Goal: Transaction & Acquisition: Purchase product/service

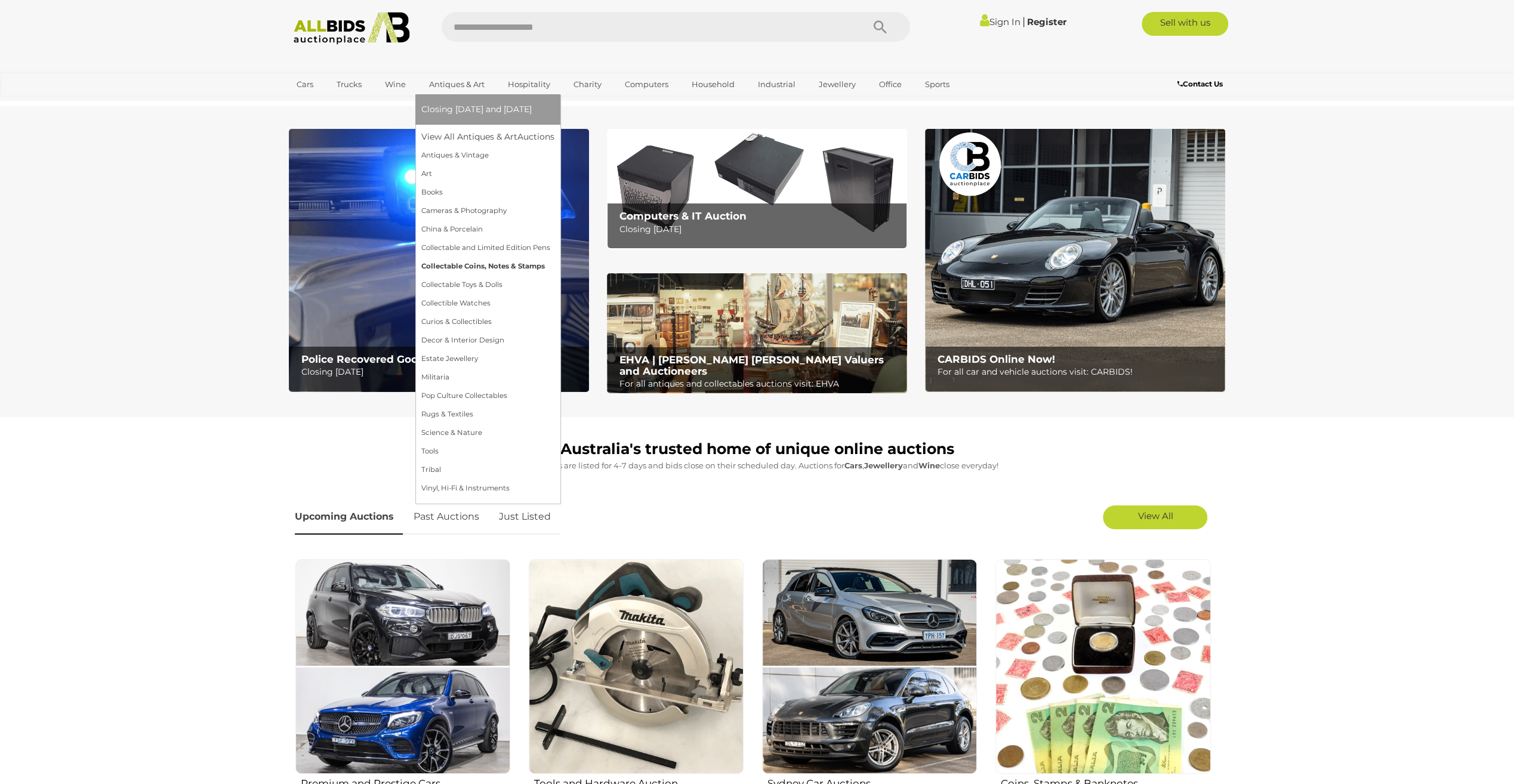
click at [468, 263] on link "Collectable Coins, Notes & Stamps" at bounding box center [488, 266] width 133 height 19
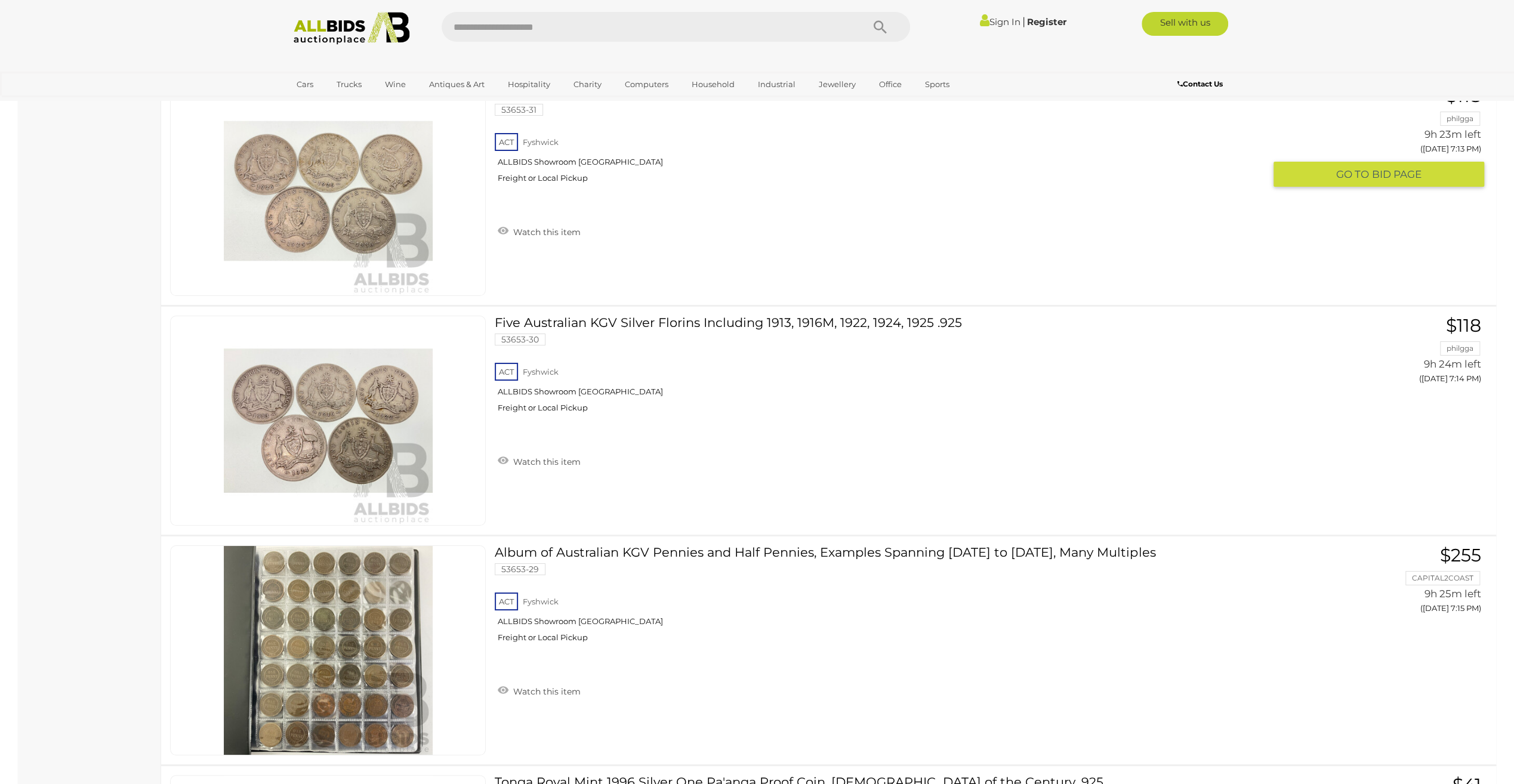
scroll to position [8709, 0]
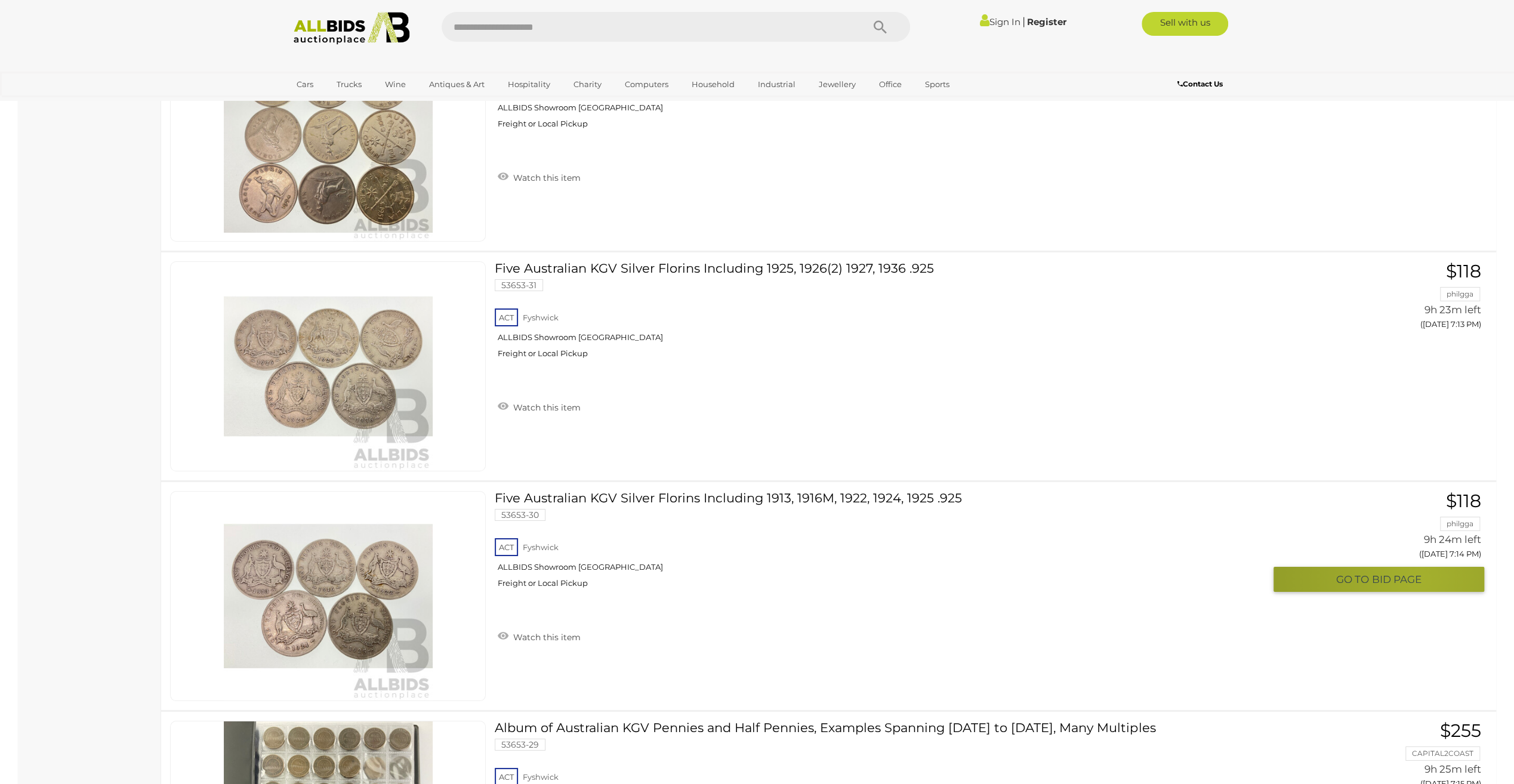
click at [1419, 573] on span "BID PAGE" at bounding box center [1397, 579] width 50 height 14
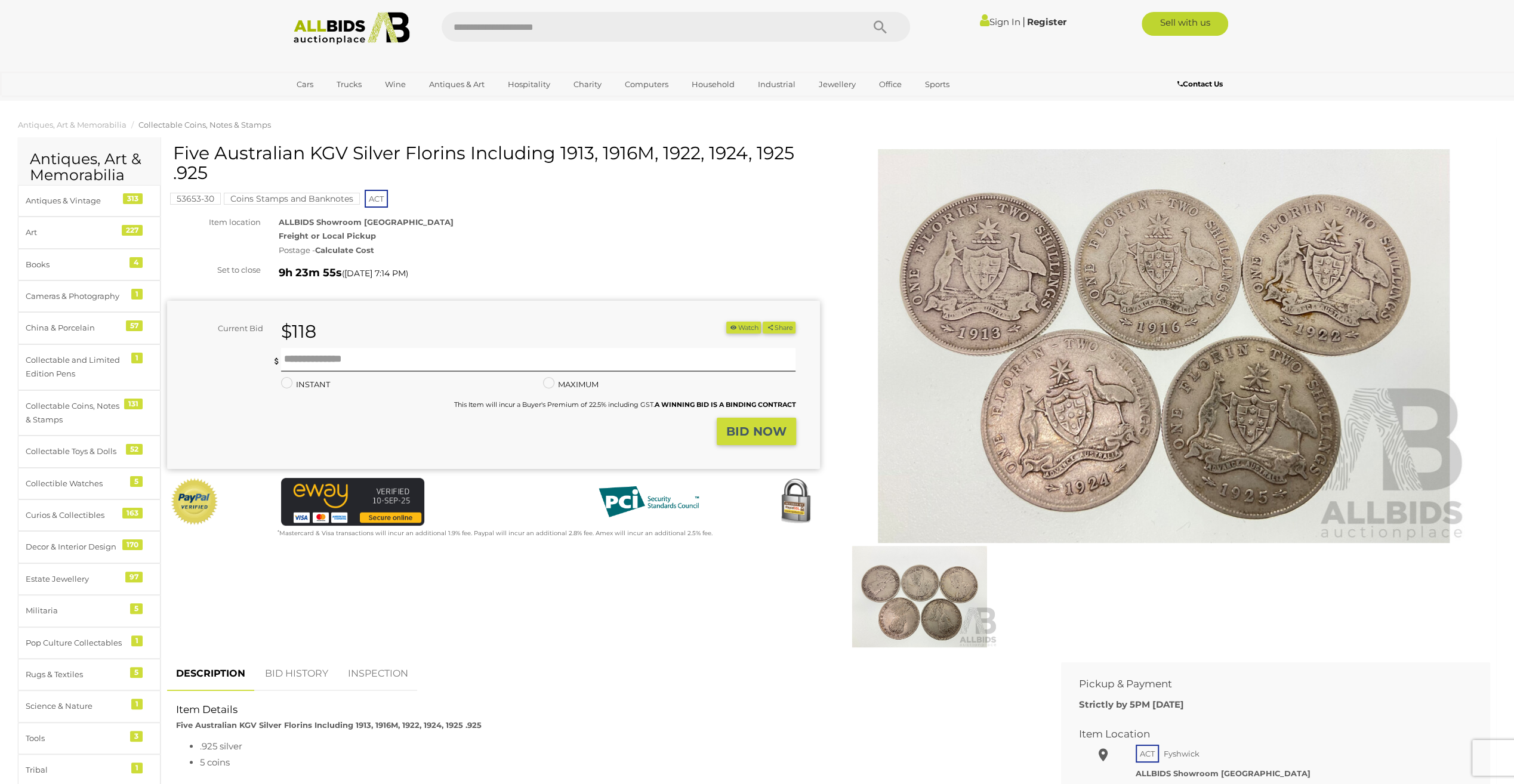
click at [309, 674] on link "BID HISTORY" at bounding box center [296, 674] width 81 height 35
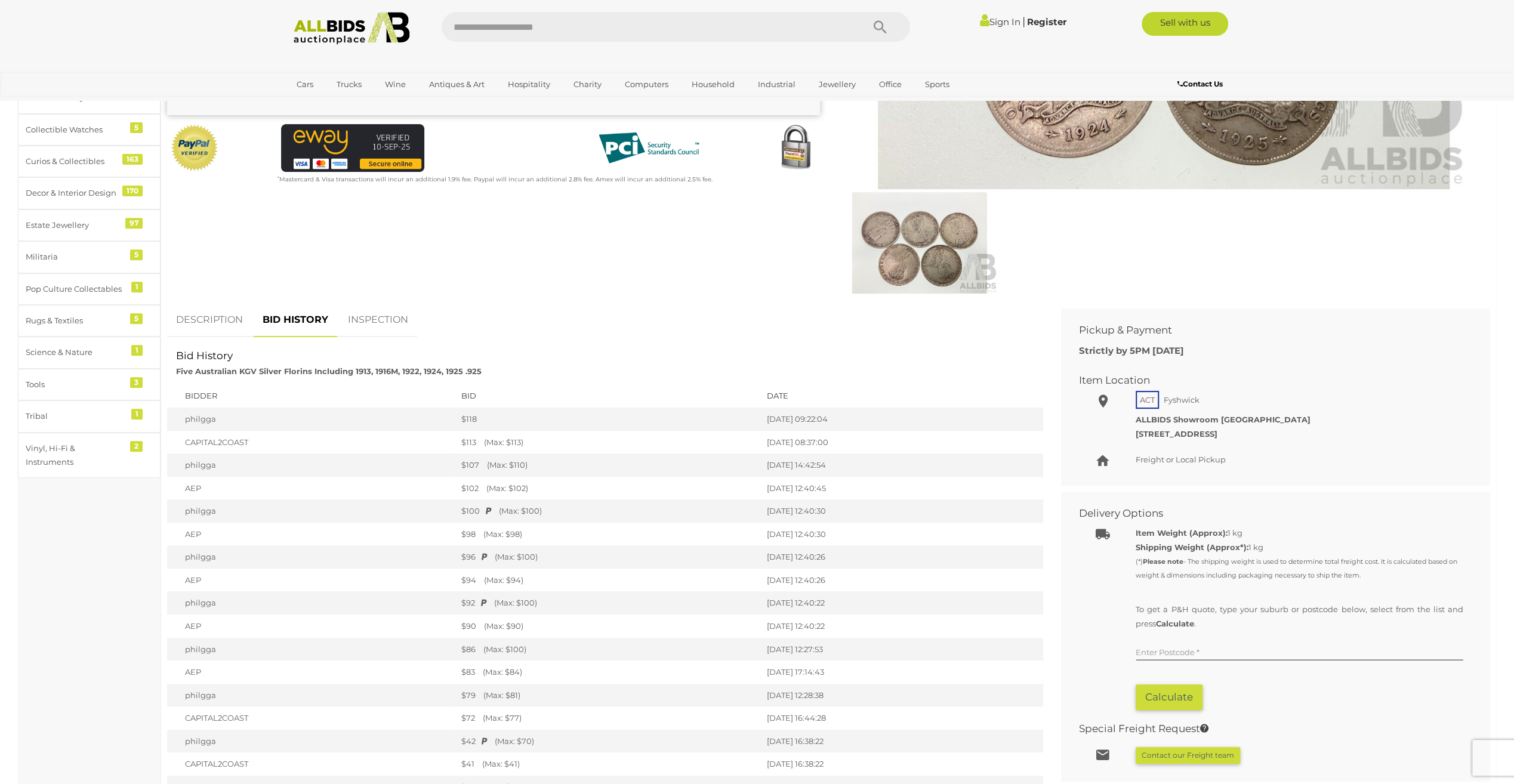
scroll to position [358, 0]
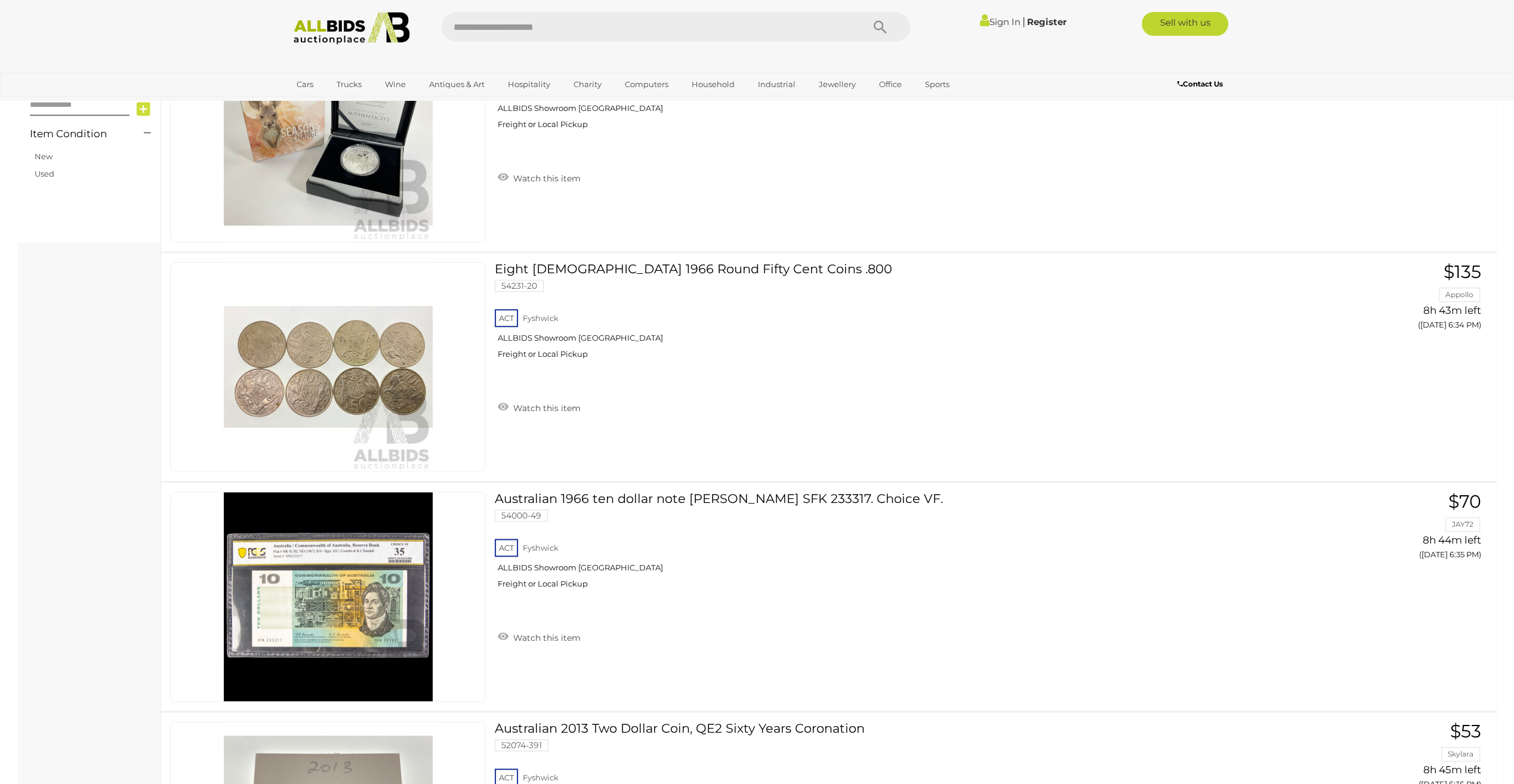
scroll to position [9105, 0]
